Goal: Transaction & Acquisition: Purchase product/service

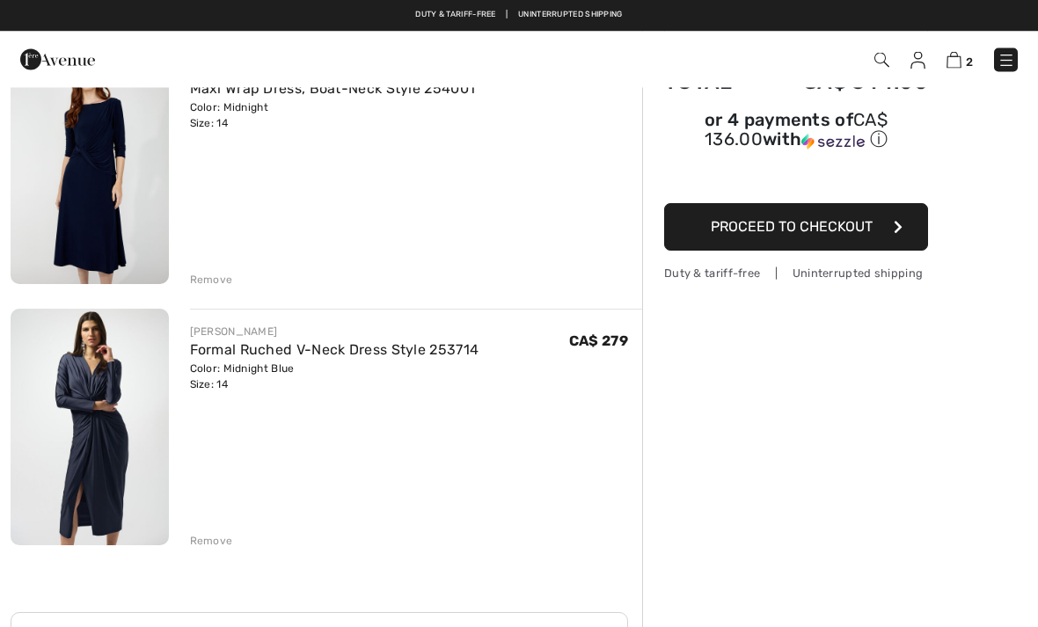
scroll to position [183, 0]
click at [80, 180] on img at bounding box center [90, 166] width 158 height 237
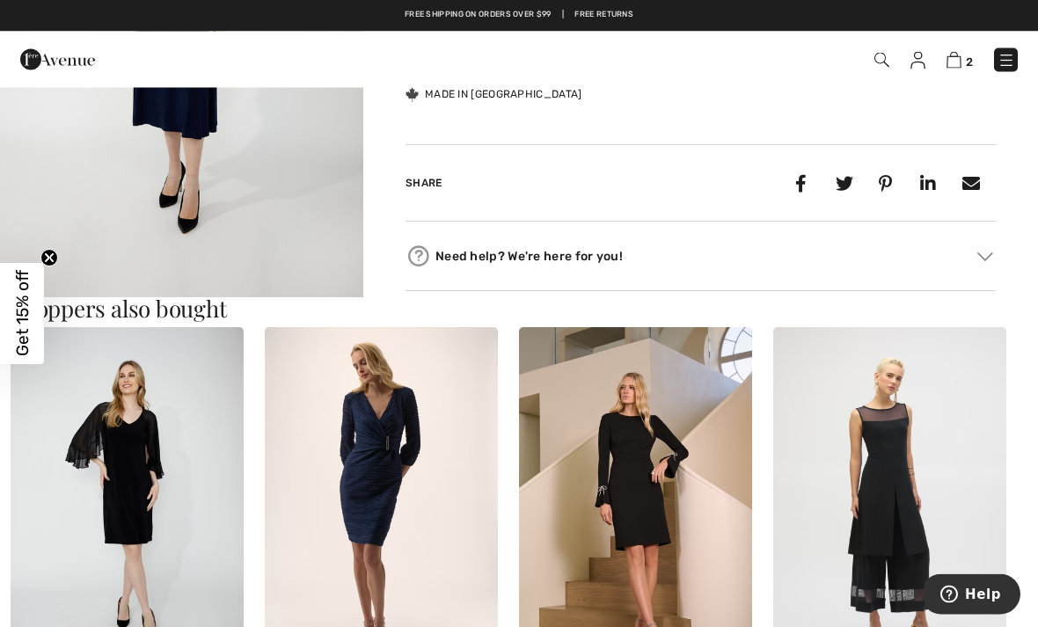
scroll to position [789, 0]
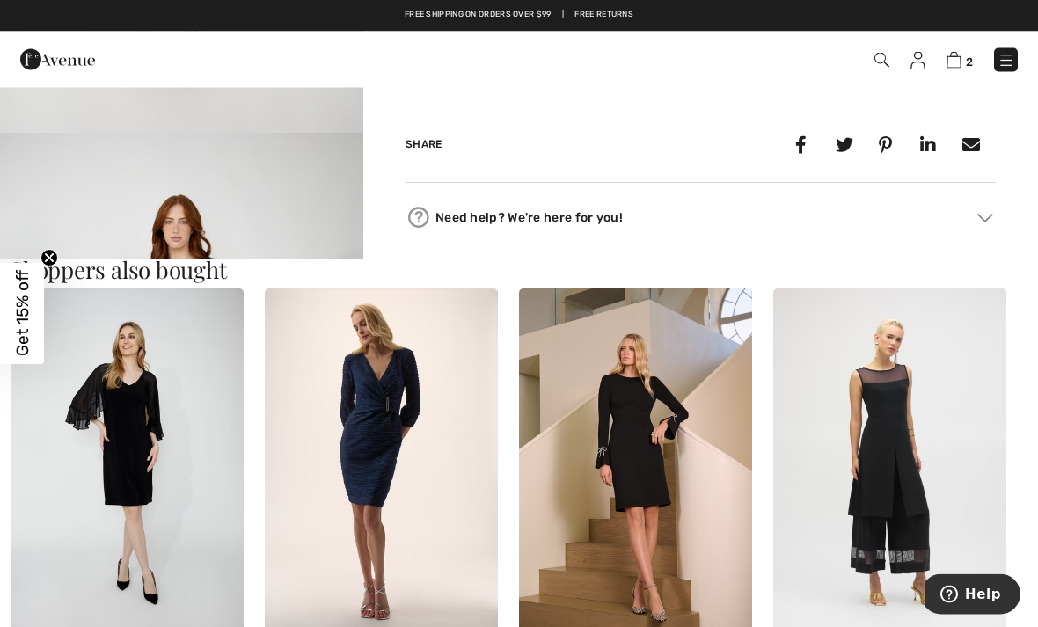
click at [129, 274] on h3 "Shoppers also bought" at bounding box center [519, 271] width 1017 height 23
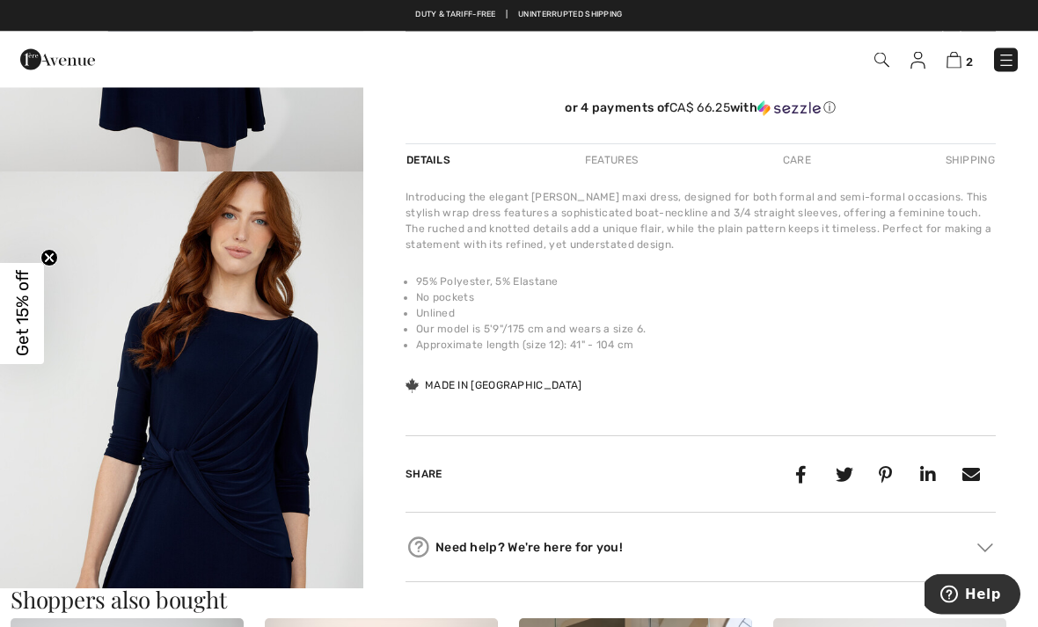
scroll to position [428, 0]
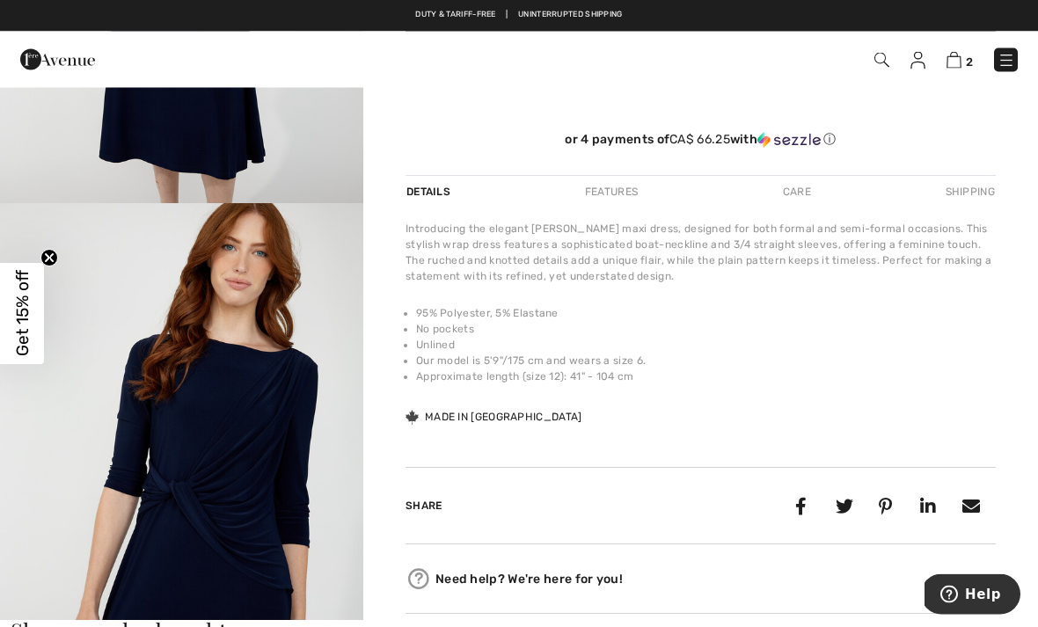
click at [53, 252] on circle "Close teaser" at bounding box center [49, 258] width 17 height 17
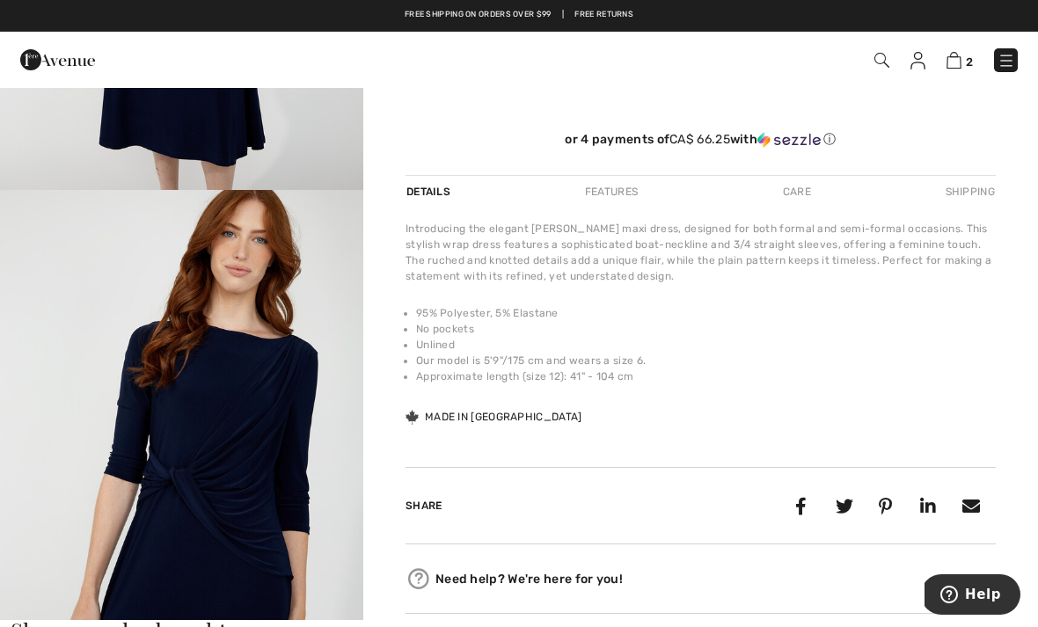
scroll to position [0, 0]
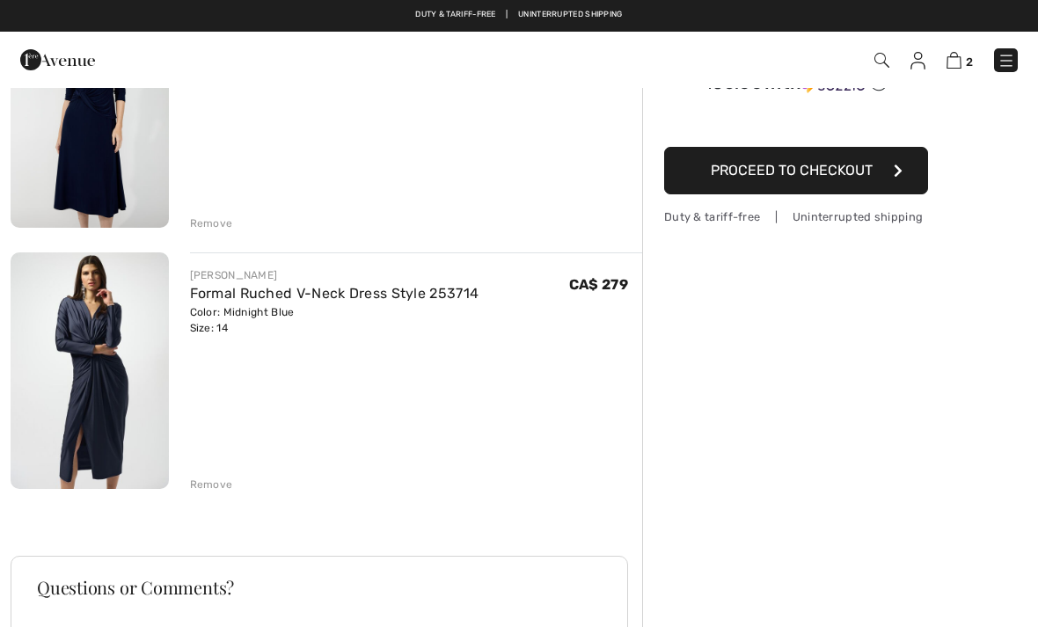
click at [99, 319] on img at bounding box center [90, 371] width 158 height 237
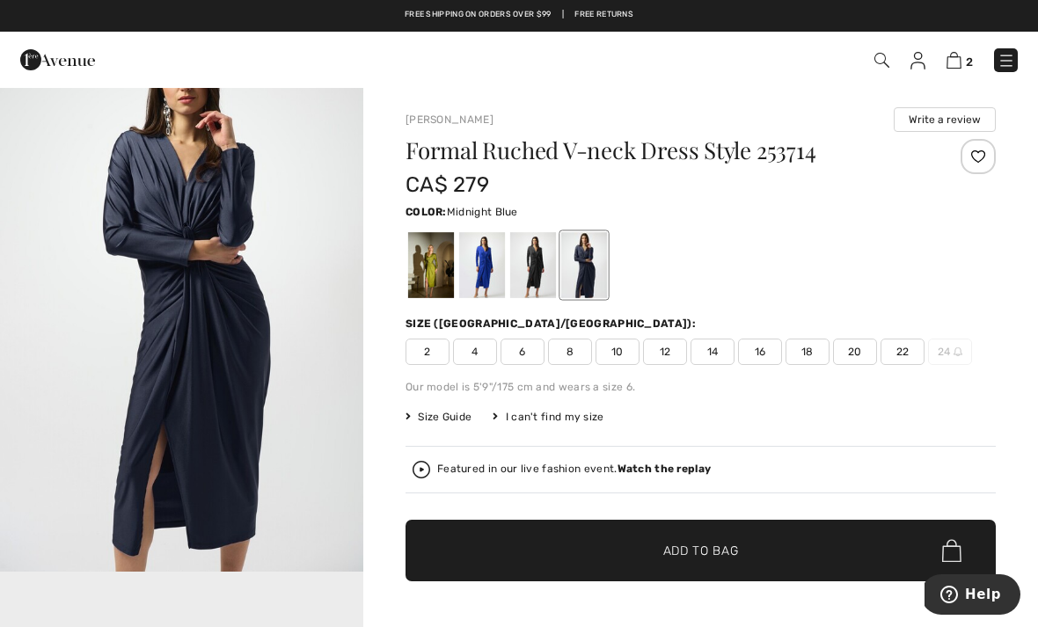
scroll to position [100, 0]
click at [535, 262] on div at bounding box center [533, 265] width 46 height 66
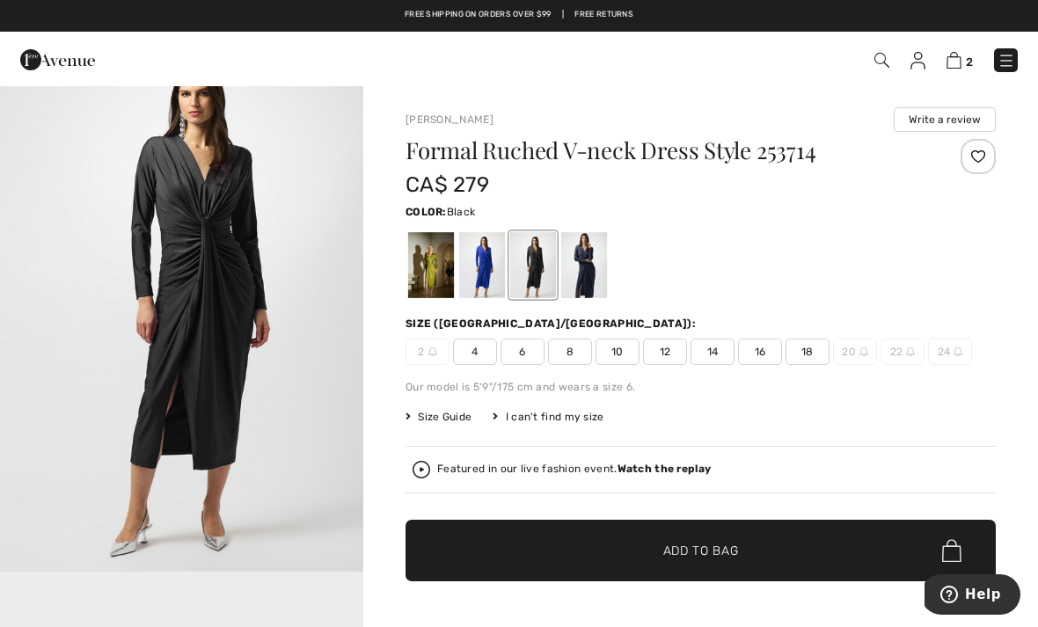
scroll to position [0, 0]
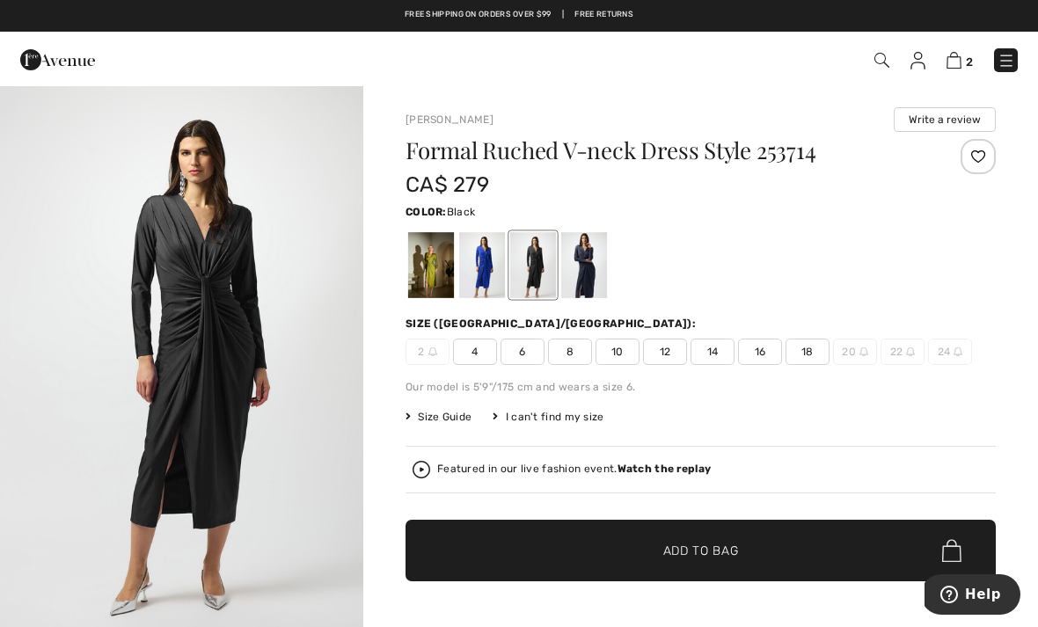
click at [488, 264] on div at bounding box center [482, 265] width 46 height 66
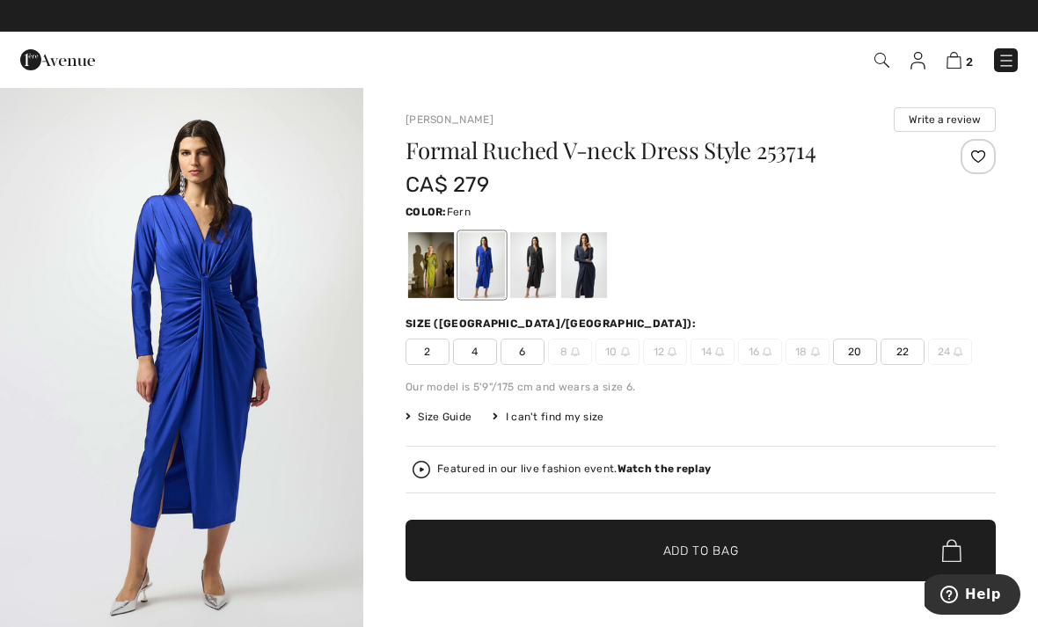
click at [439, 253] on div at bounding box center [431, 265] width 46 height 66
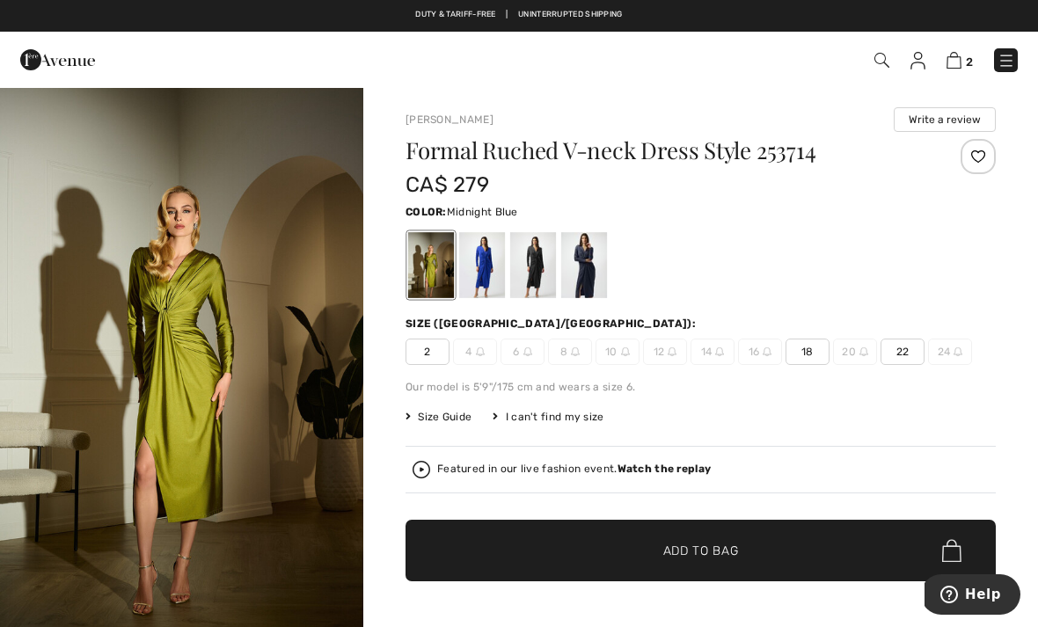
click at [600, 263] on div at bounding box center [584, 265] width 46 height 66
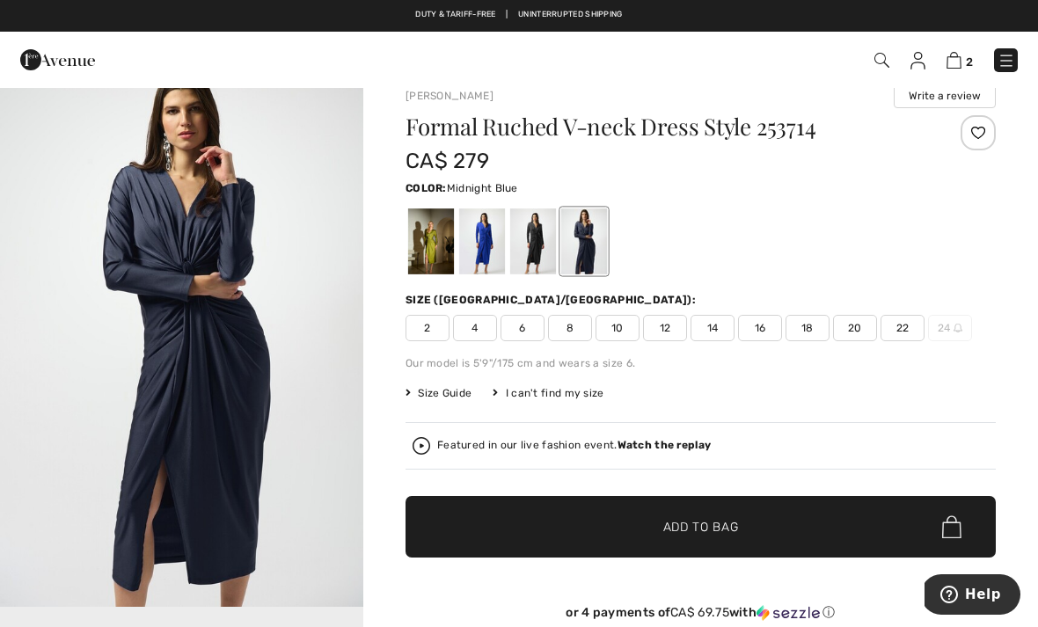
scroll to position [48, 0]
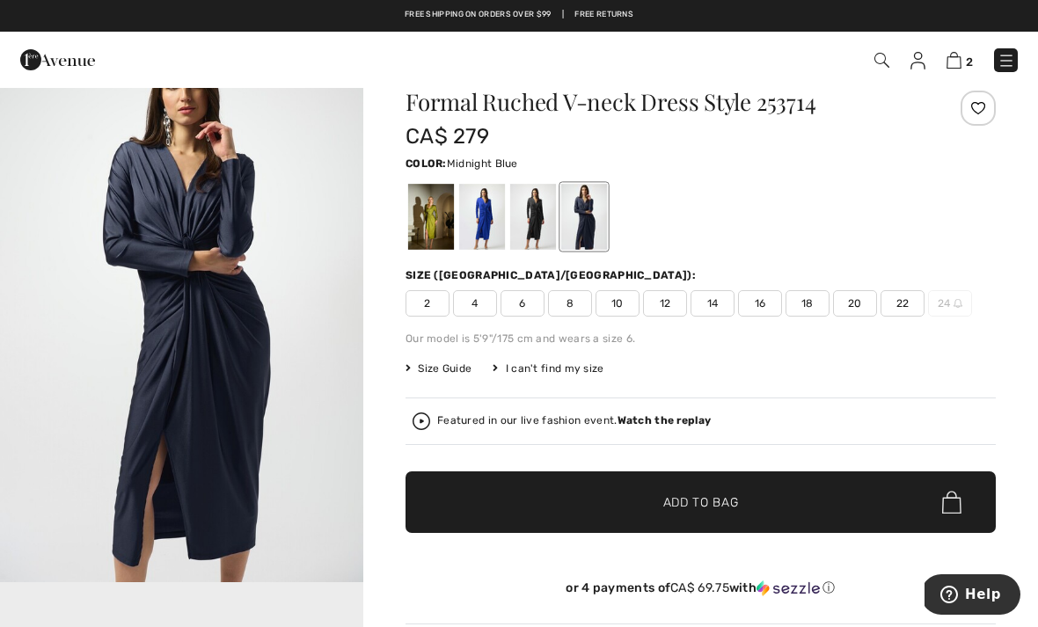
click at [546, 211] on div at bounding box center [533, 217] width 46 height 66
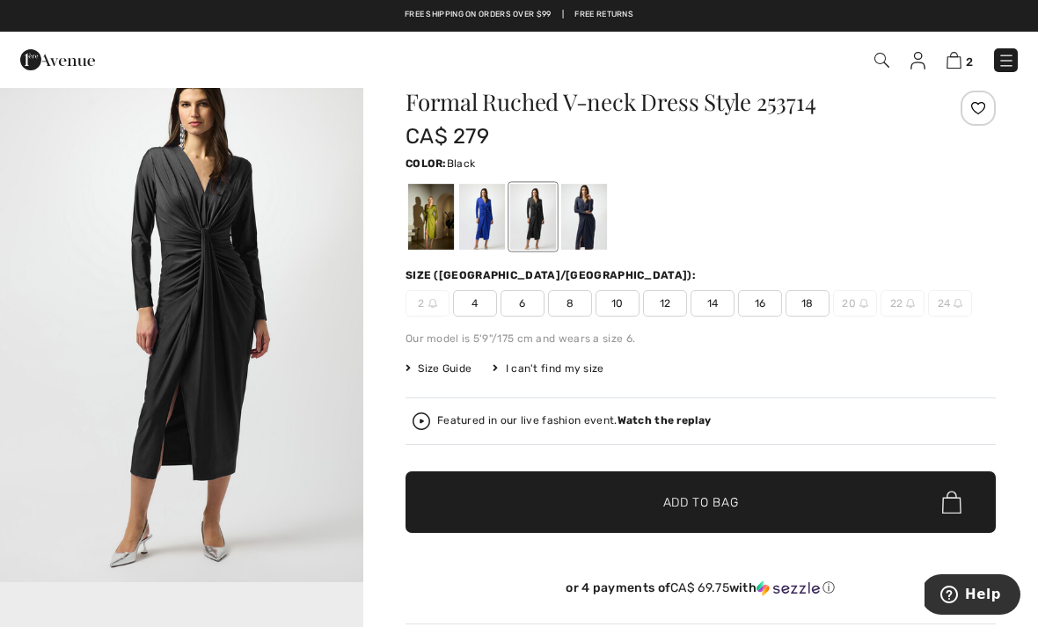
click at [596, 225] on div at bounding box center [584, 217] width 46 height 66
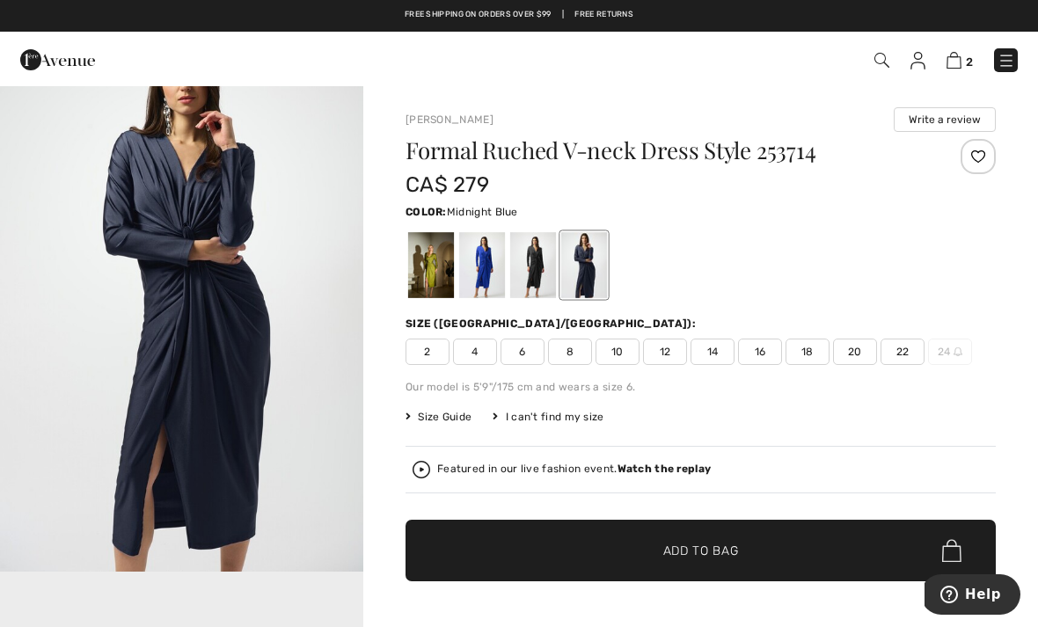
scroll to position [166, 0]
click at [106, 245] on img "1 / 1" at bounding box center [181, 299] width 363 height 545
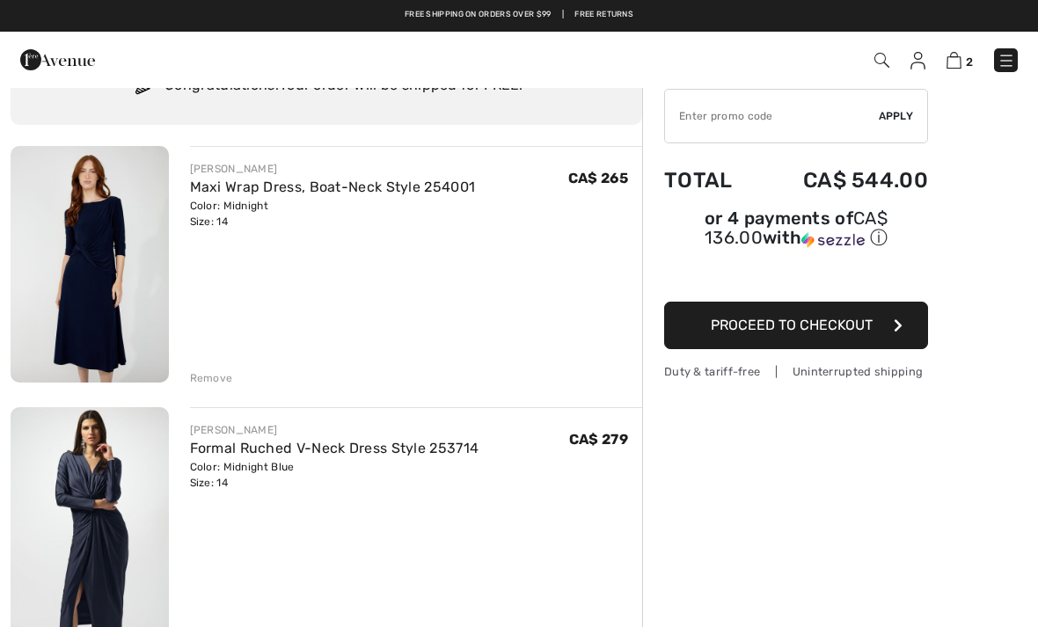
scroll to position [84, 0]
click at [90, 293] on img at bounding box center [90, 265] width 158 height 237
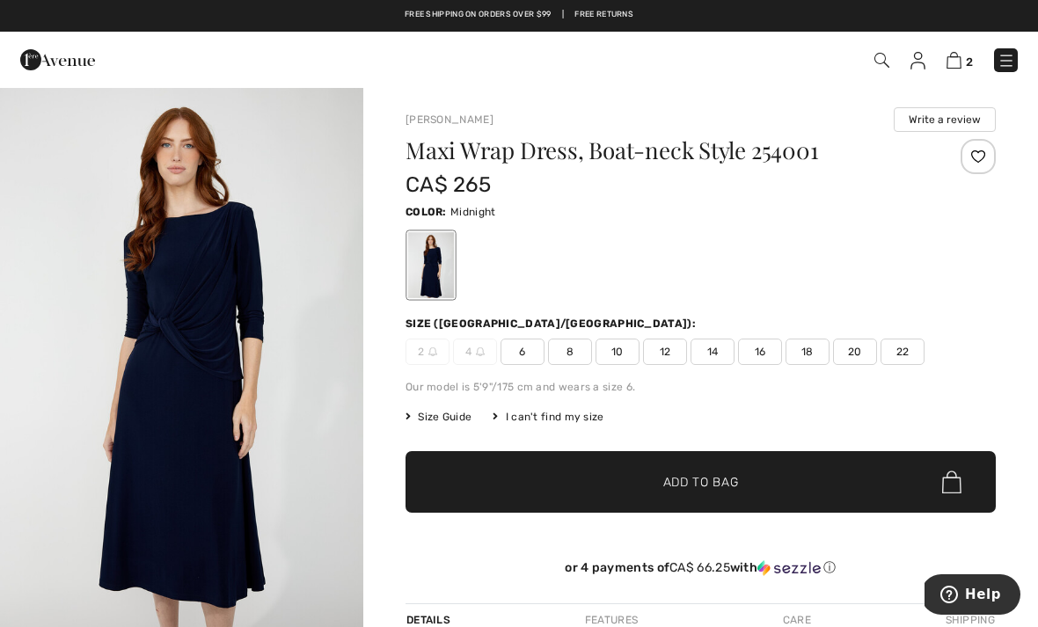
click at [185, 328] on img "1 / 4" at bounding box center [181, 359] width 363 height 546
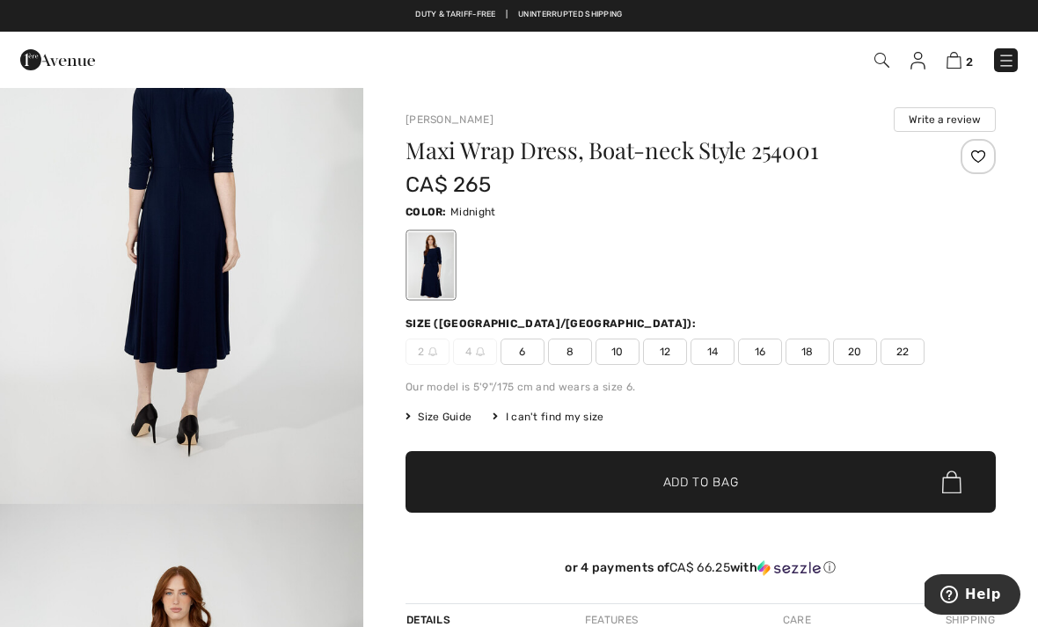
click at [960, 62] on img at bounding box center [954, 60] width 15 height 17
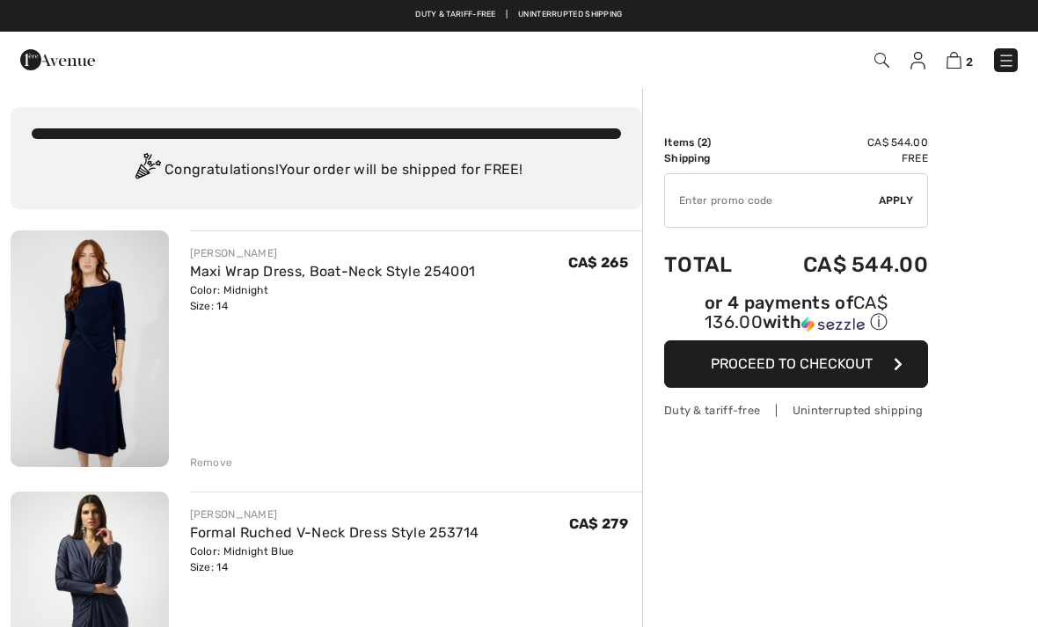
click at [960, 60] on img at bounding box center [954, 60] width 15 height 17
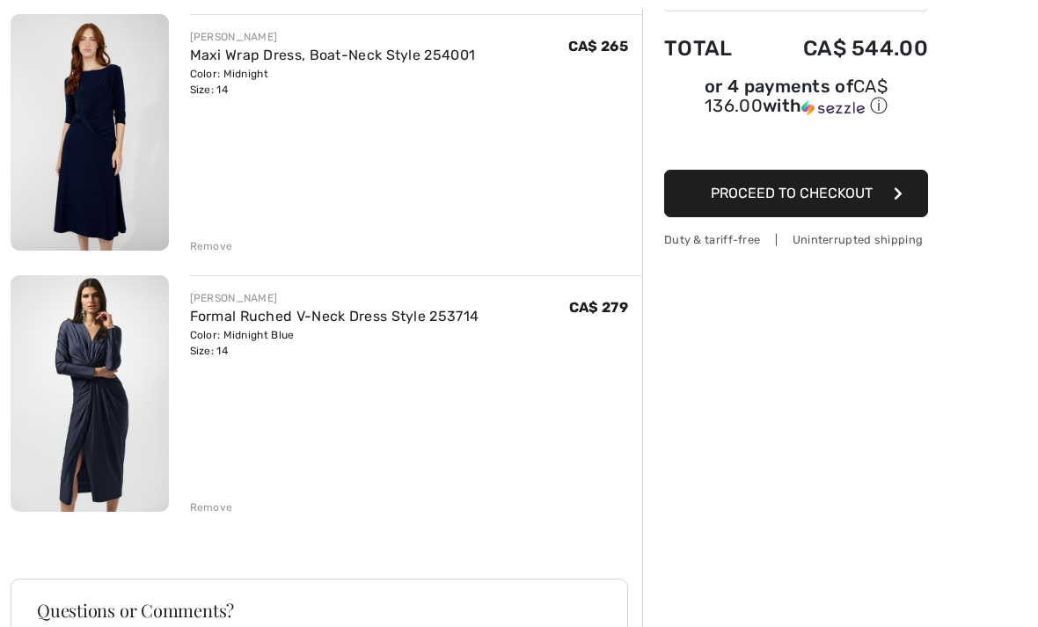
scroll to position [228, 0]
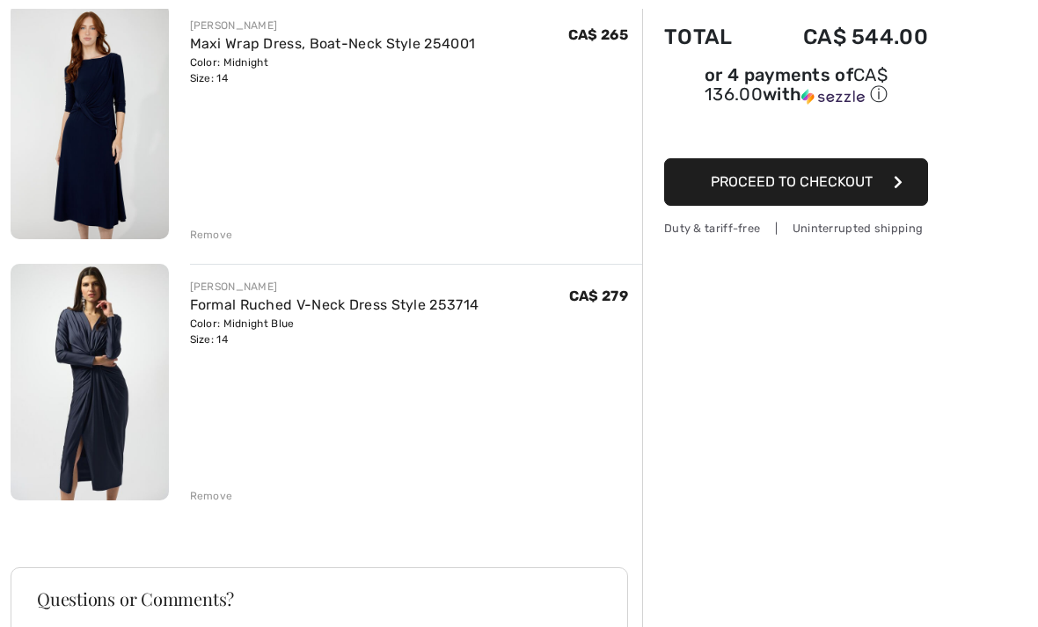
click at [101, 352] on img at bounding box center [90, 382] width 158 height 237
